Goal: Navigation & Orientation: Find specific page/section

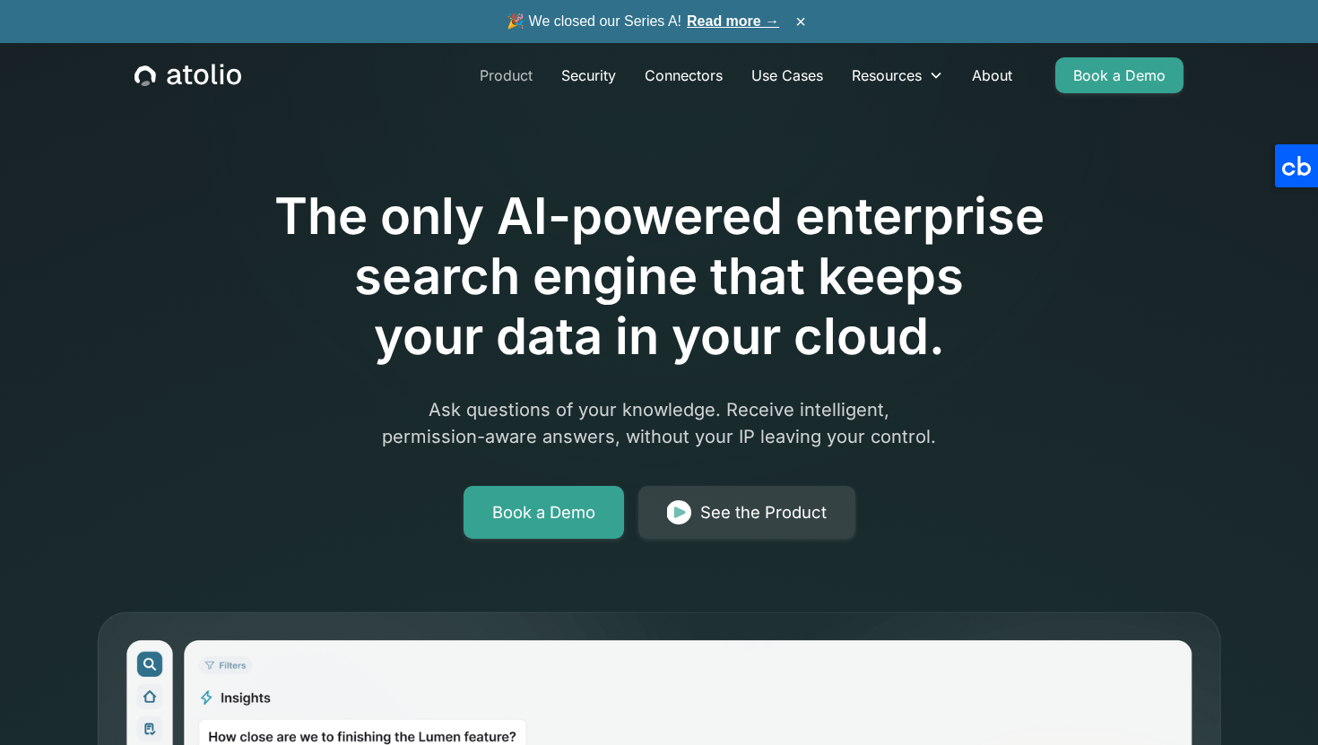
click at [517, 74] on link "Product" at bounding box center [506, 75] width 82 height 36
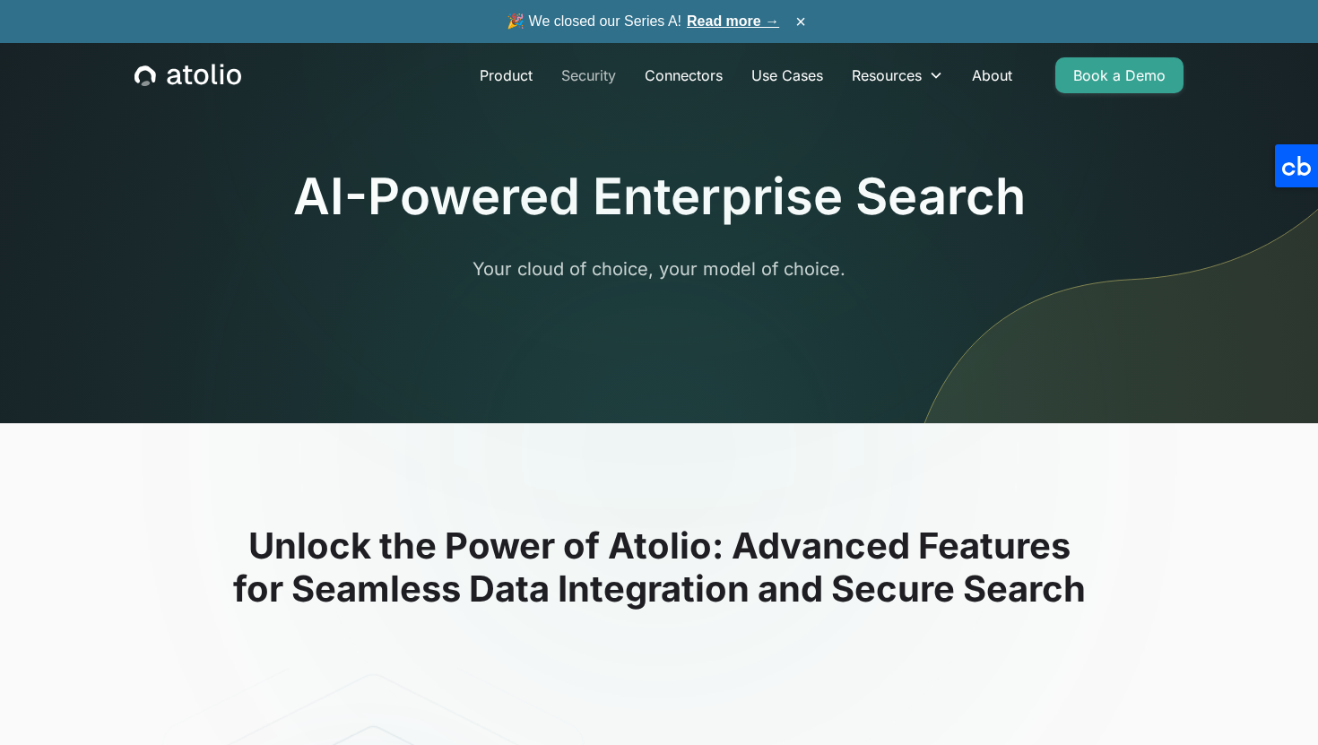
click at [588, 65] on link "Security" at bounding box center [588, 75] width 83 height 36
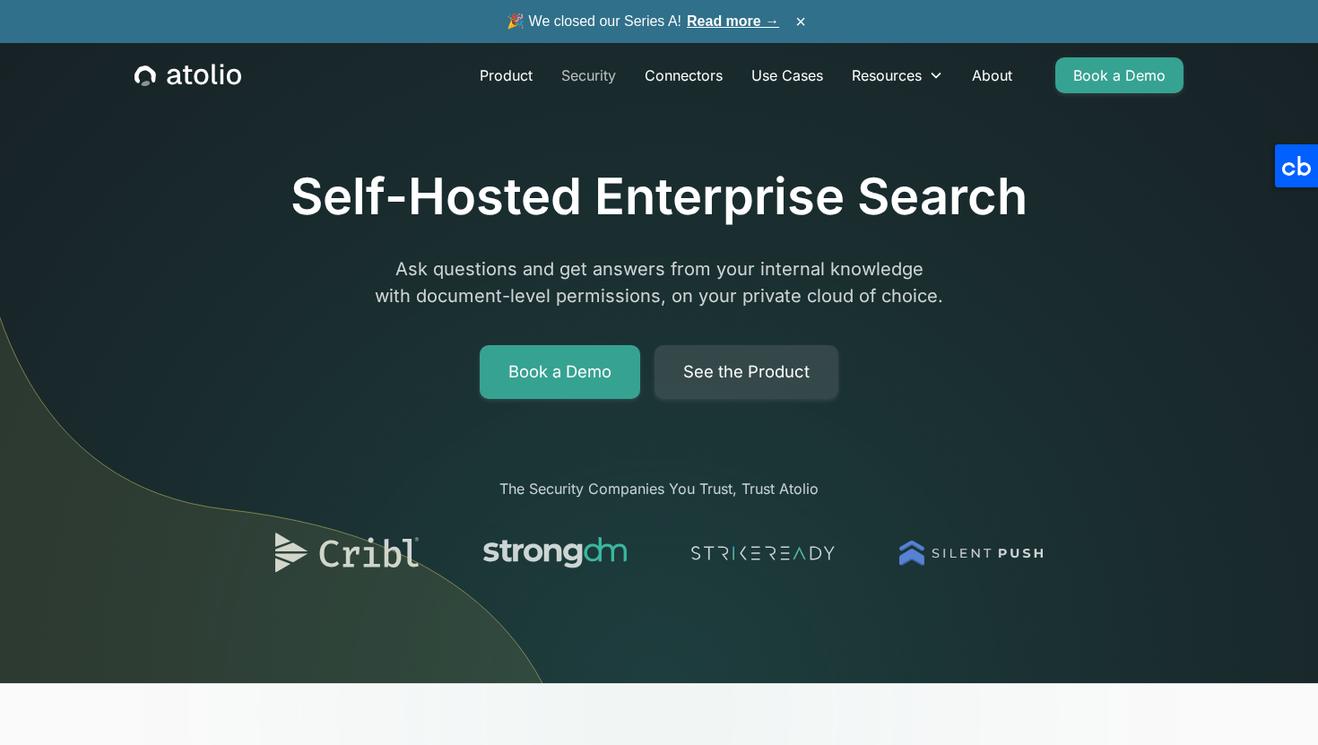
click at [604, 79] on link "Security" at bounding box center [588, 75] width 83 height 36
click at [500, 73] on link "Product" at bounding box center [506, 75] width 82 height 36
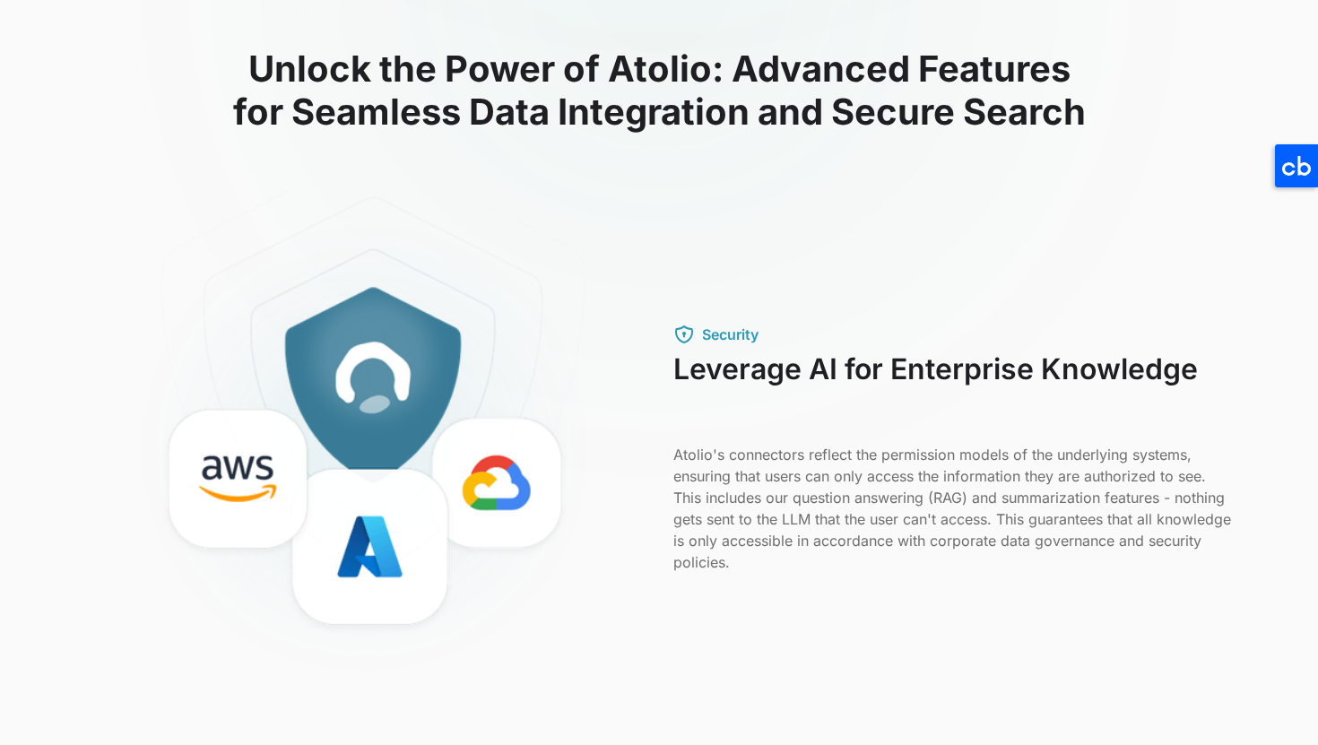
scroll to position [596, 0]
